Goal: Information Seeking & Learning: Find specific fact

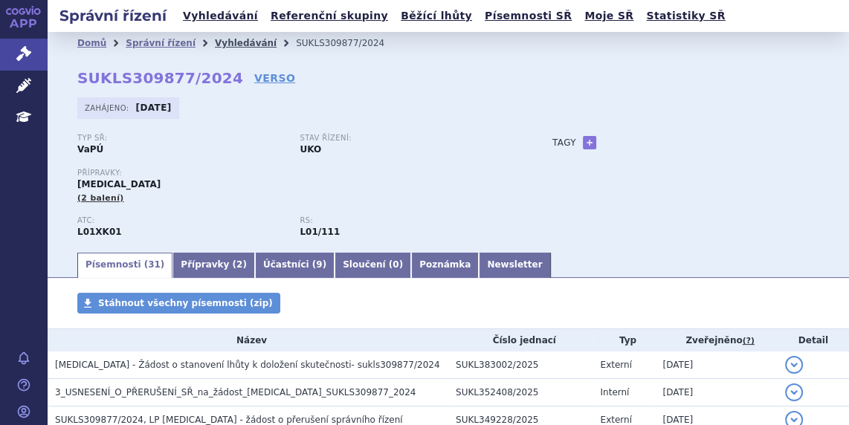
drag, startPoint x: 0, startPoint y: 0, endPoint x: 227, endPoint y: 42, distance: 230.5
click at [227, 42] on link "Vyhledávání" at bounding box center [246, 43] width 62 height 10
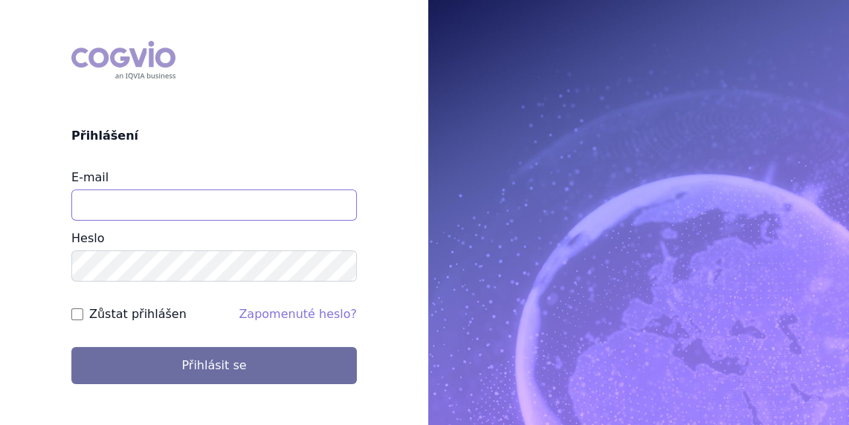
click at [130, 204] on input "E-mail" at bounding box center [213, 205] width 285 height 31
click at [111, 203] on input "jan.j.klrivsky@" at bounding box center [213, 205] width 285 height 31
click at [154, 205] on input "jan.[PERSON_NAME]@" at bounding box center [213, 205] width 285 height 31
type input "[EMAIL_ADDRESS][PERSON_NAME][DOMAIN_NAME]"
click at [80, 312] on input "Zůstat přihlášen" at bounding box center [77, 314] width 12 height 12
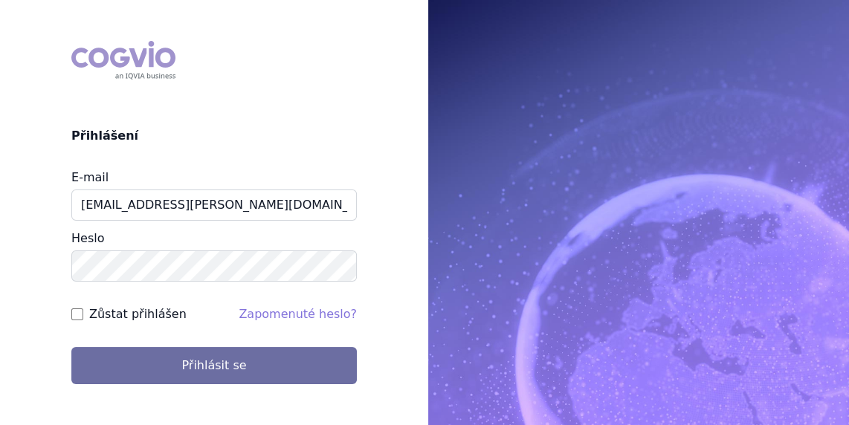
checkbox input "true"
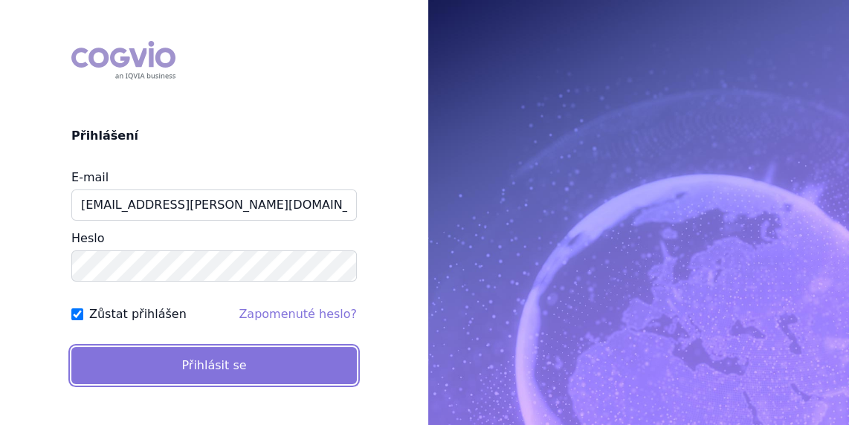
click at [208, 358] on button "Přihlásit se" at bounding box center [213, 365] width 285 height 37
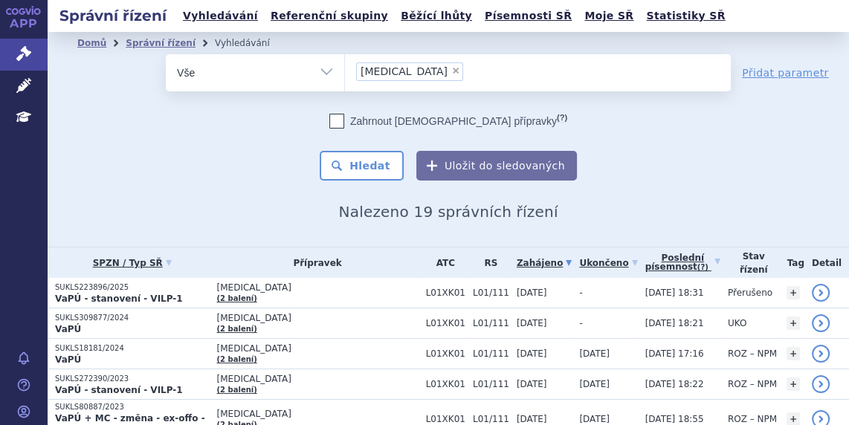
click at [451, 70] on span "×" at bounding box center [455, 70] width 9 height 9
click at [345, 70] on select "lynparza" at bounding box center [344, 72] width 1 height 37
select select
type input "SUKLS44314/2022"
select select "SUKLS44314/2022"
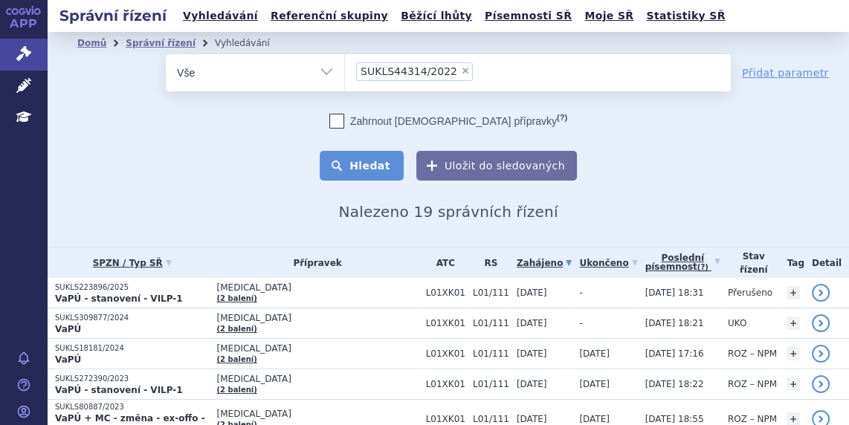
click at [373, 155] on button "Hledat" at bounding box center [362, 166] width 84 height 30
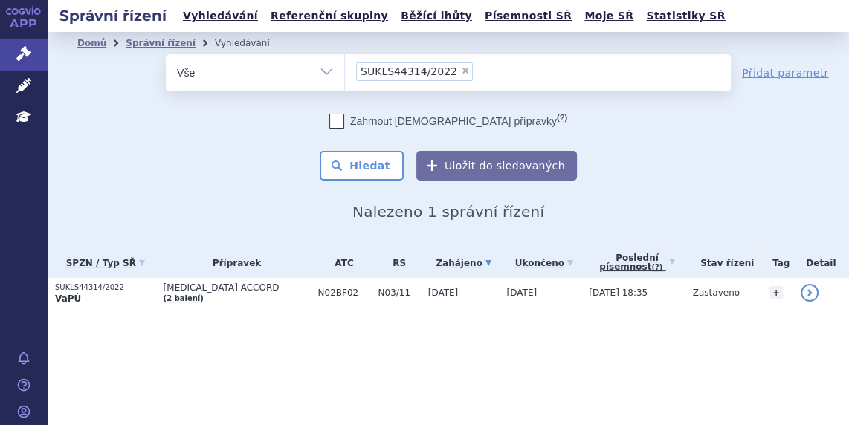
click at [99, 282] on p "SUKLS44314/2022" at bounding box center [105, 287] width 101 height 10
